Goal: Find specific page/section: Find specific page/section

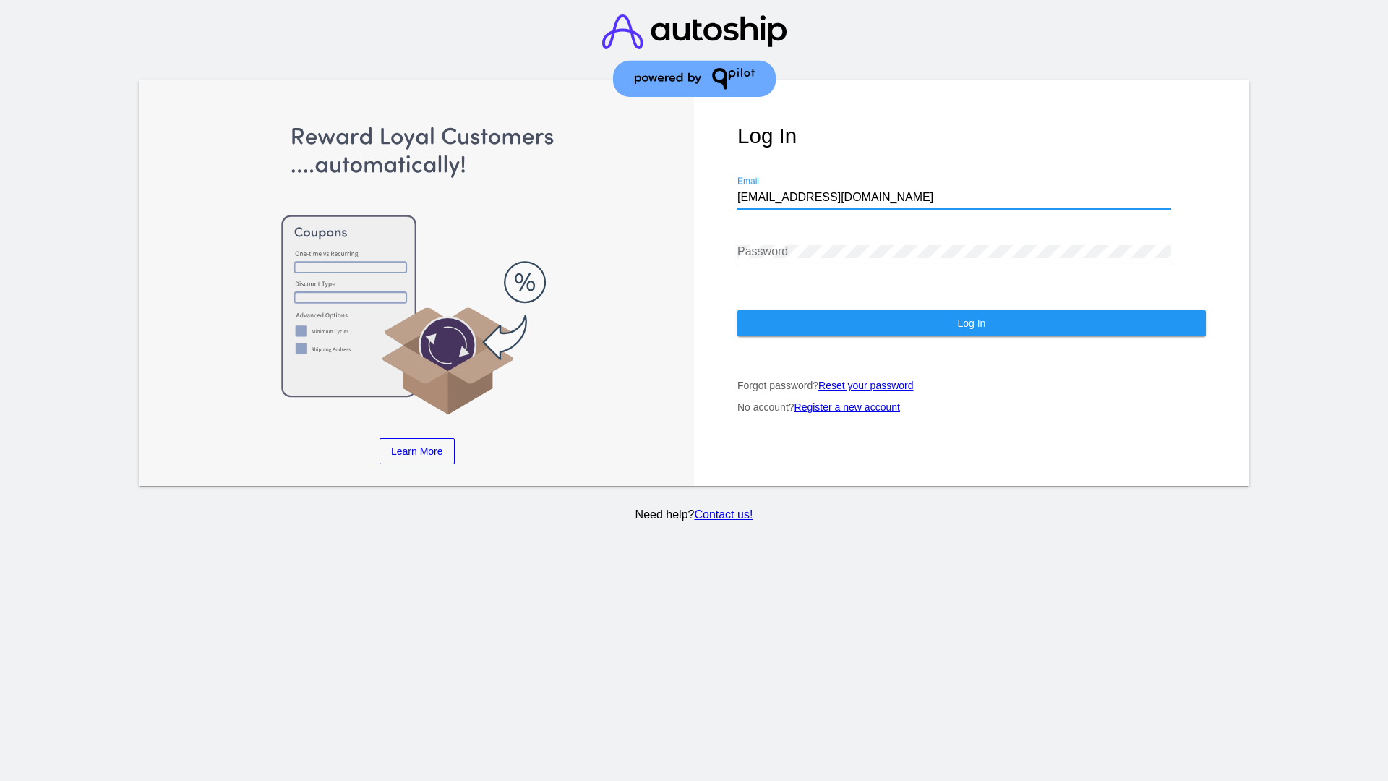
type input "[EMAIL_ADDRESS][DOMAIN_NAME]"
click at [971, 323] on span "Log In" at bounding box center [971, 323] width 28 height 12
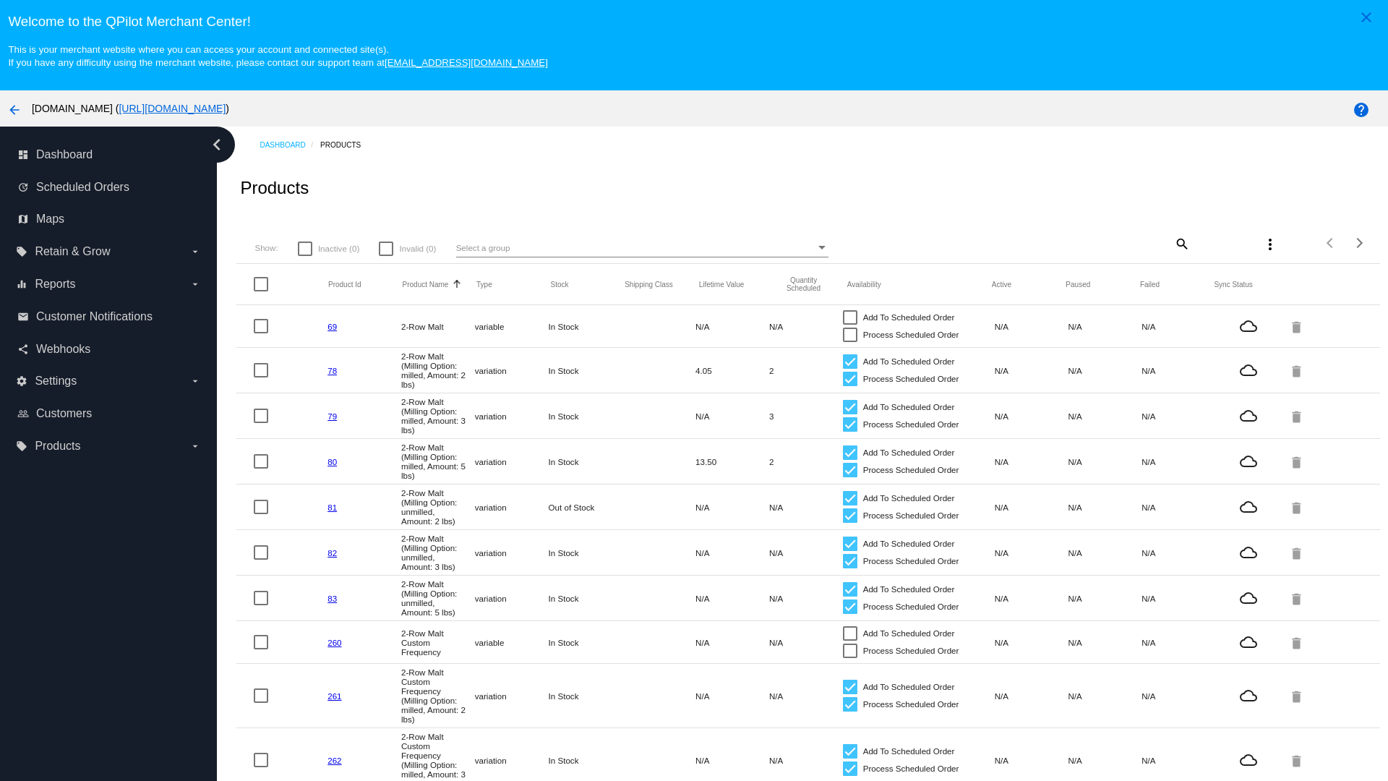
click at [1181, 243] on mat-icon "search" at bounding box center [1181, 243] width 17 height 22
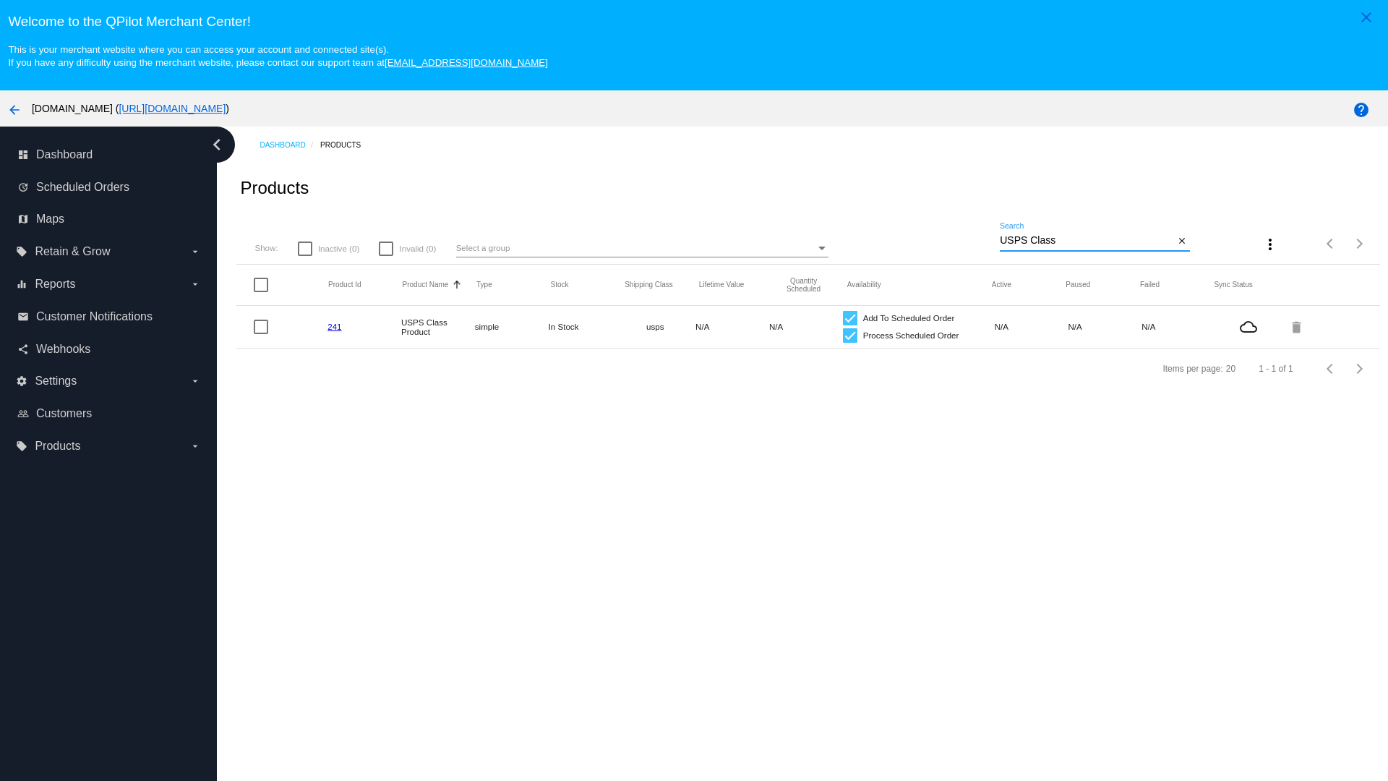
type input "Variable Enable"
